Goal: Learn about a topic

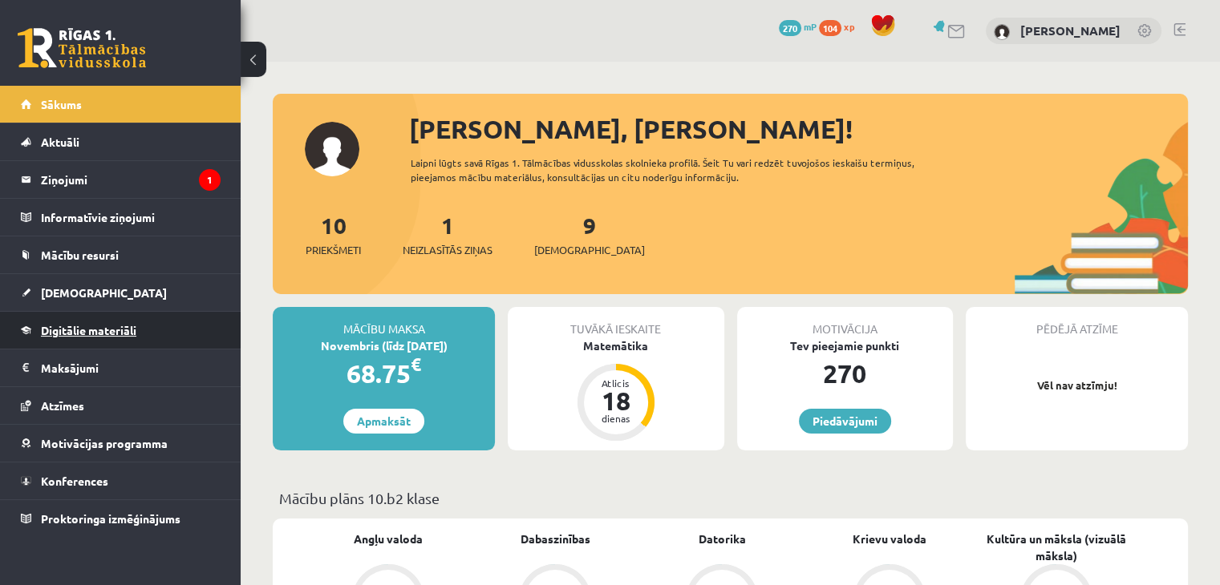
click at [91, 320] on link "Digitālie materiāli" at bounding box center [121, 330] width 200 height 37
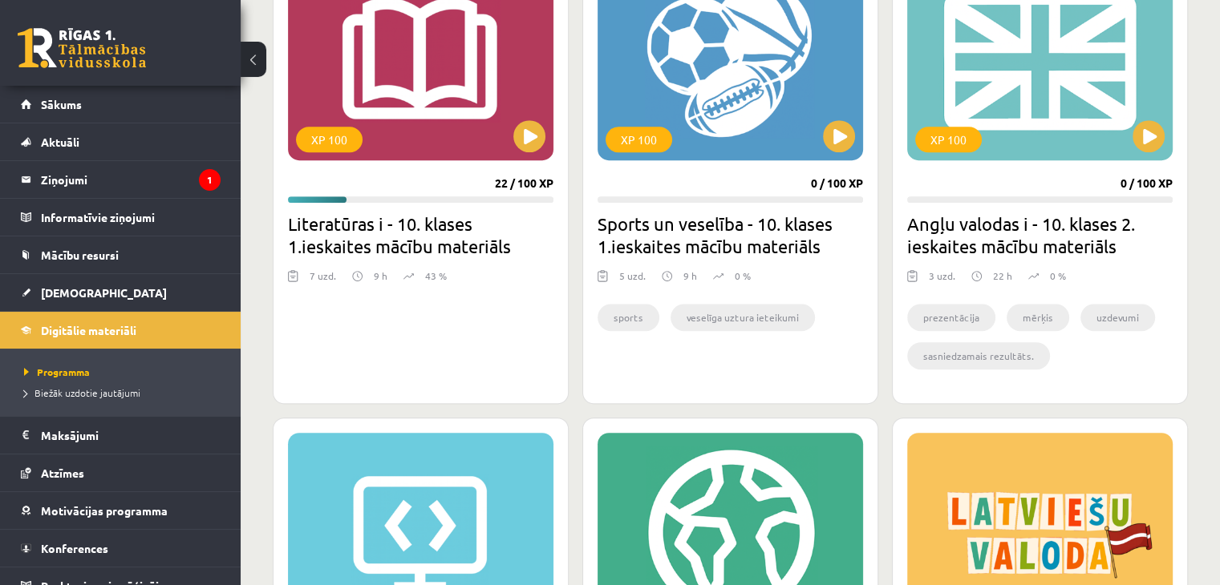
scroll to position [1069, 0]
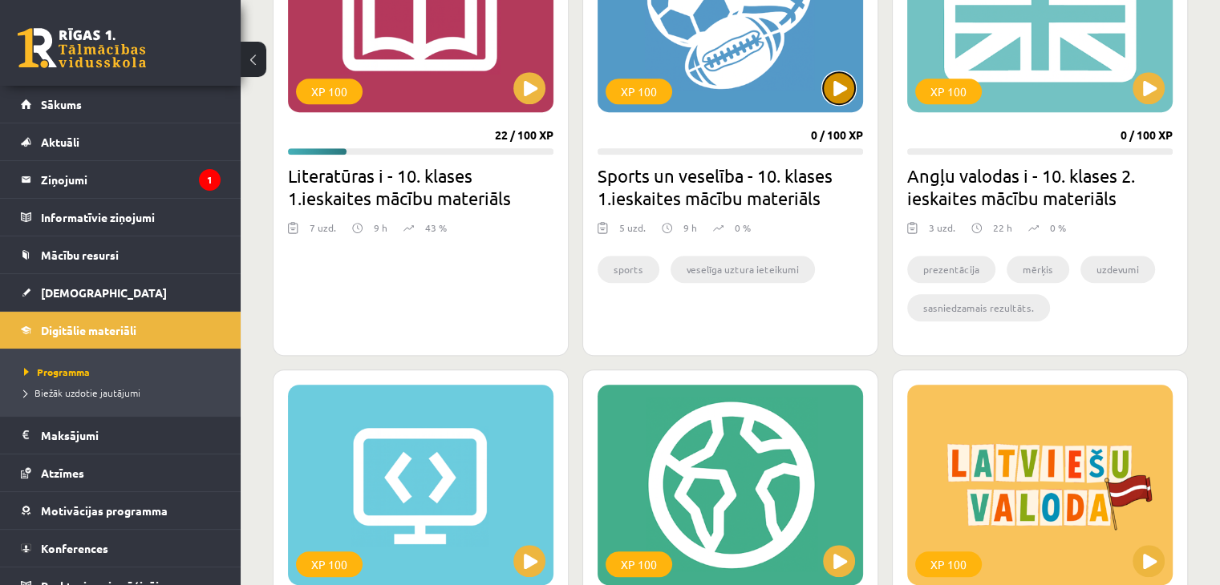
click at [837, 90] on button at bounding box center [839, 88] width 32 height 32
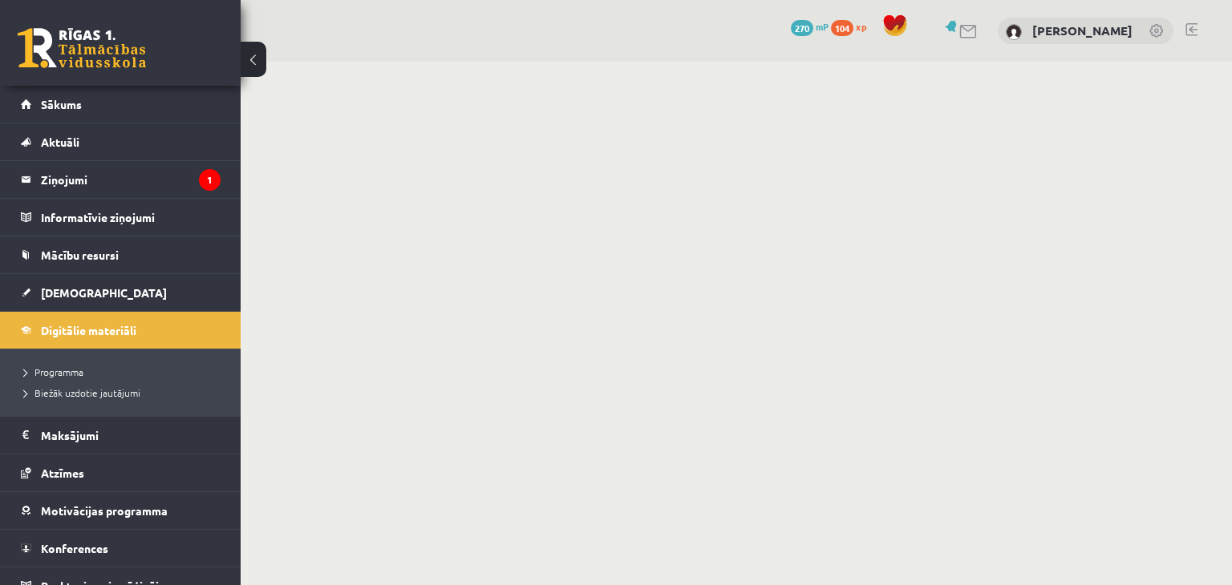
drag, startPoint x: 0, startPoint y: 0, endPoint x: 691, endPoint y: 160, distance: 708.9
click at [691, 161] on body "0 Dāvanas 270 mP 104 xp Hardijs Zvirbulis Sākums Aktuāli Kā mācīties eSKOLĀ Kon…" at bounding box center [616, 292] width 1232 height 585
click at [751, 379] on body "0 Dāvanas 270 mP 104 xp Hardijs Zvirbulis Sākums Aktuāli Kā mācīties eSKOLĀ Kon…" at bounding box center [616, 292] width 1232 height 585
